Goal: Navigation & Orientation: Find specific page/section

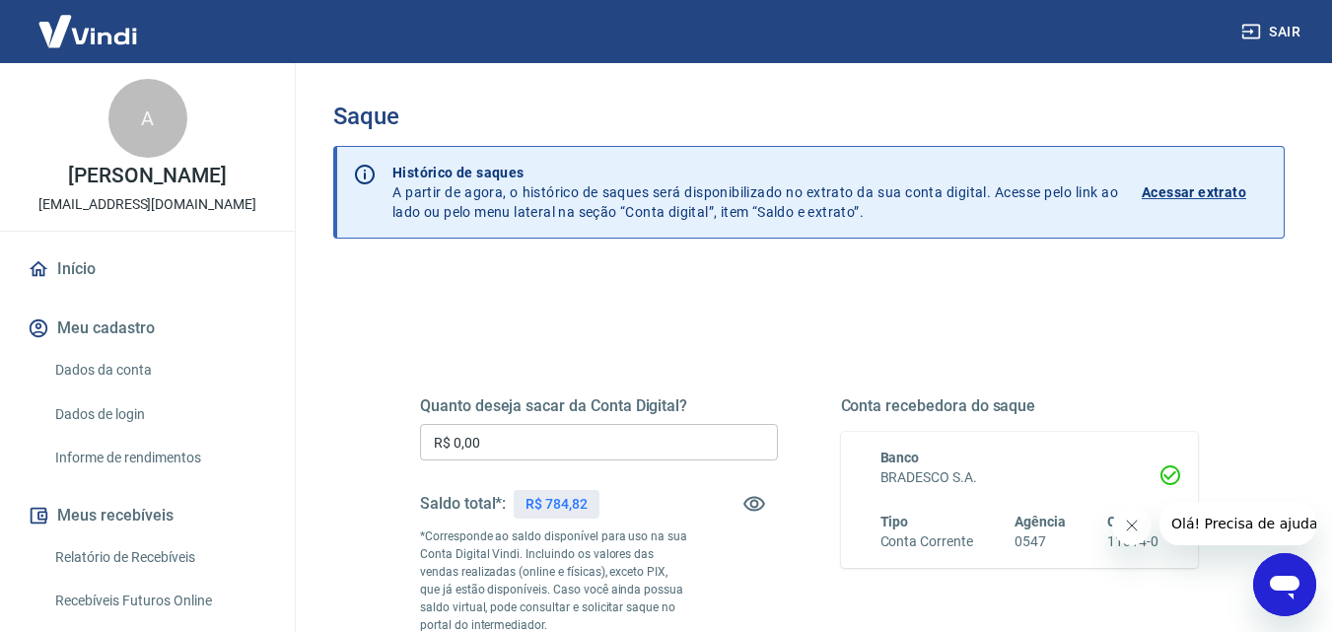
click at [99, 40] on img at bounding box center [88, 31] width 128 height 60
